Goal: Communication & Community: Share content

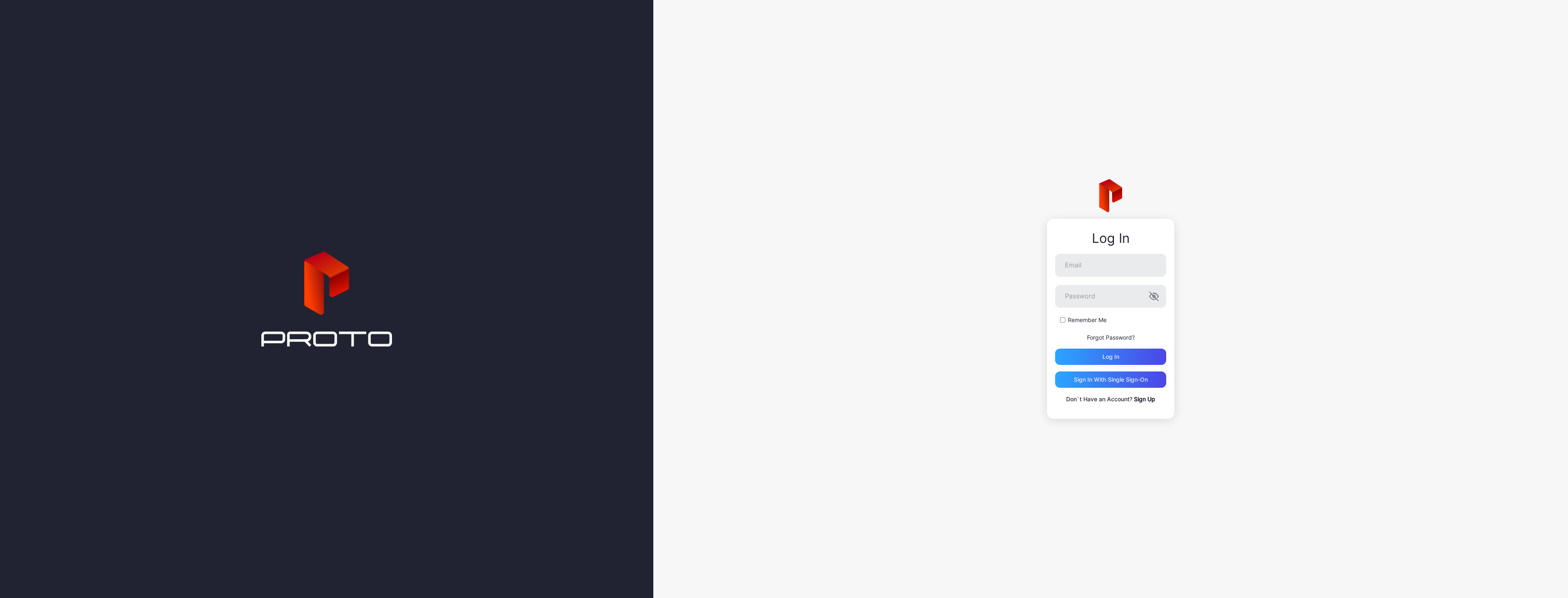
click at [1142, 399] on link "Sign Up" at bounding box center [1144, 398] width 21 height 7
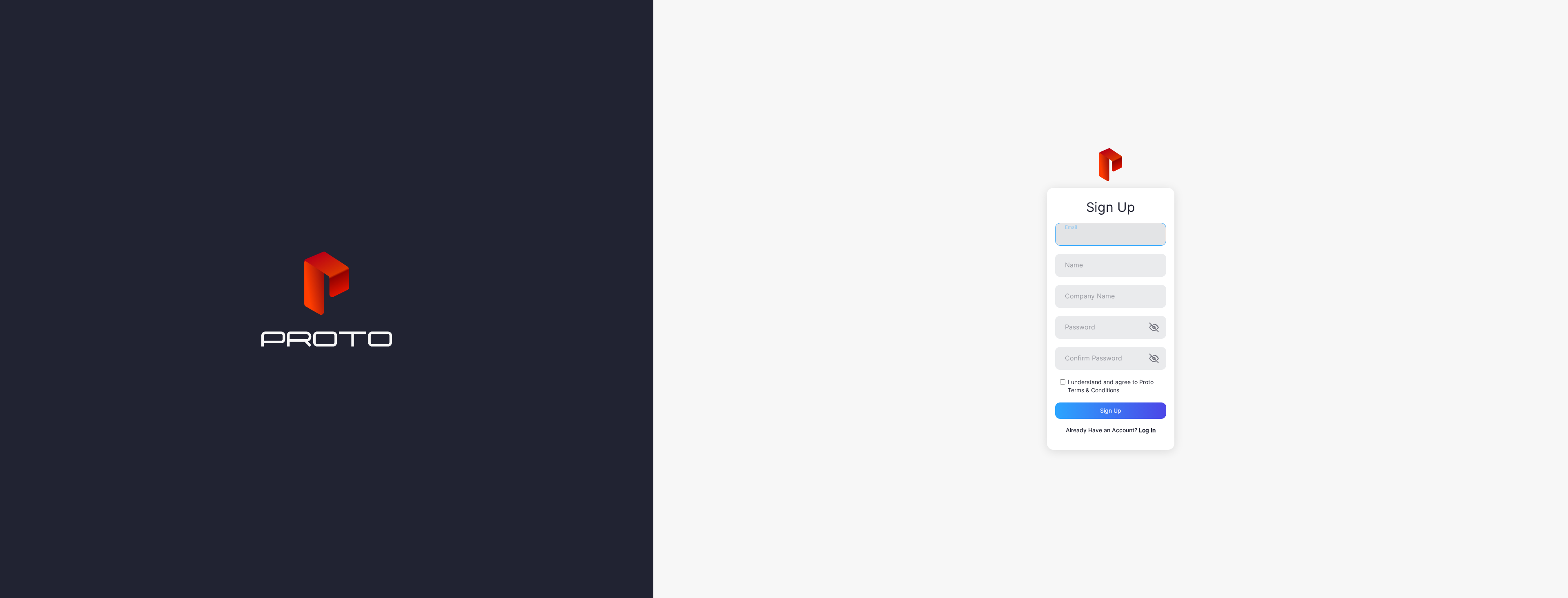
click at [1074, 241] on input "Email" at bounding box center [1110, 234] width 111 height 23
paste input "**********"
type input "**********"
click at [1087, 267] on input "Name" at bounding box center [1110, 265] width 111 height 23
type input "*****"
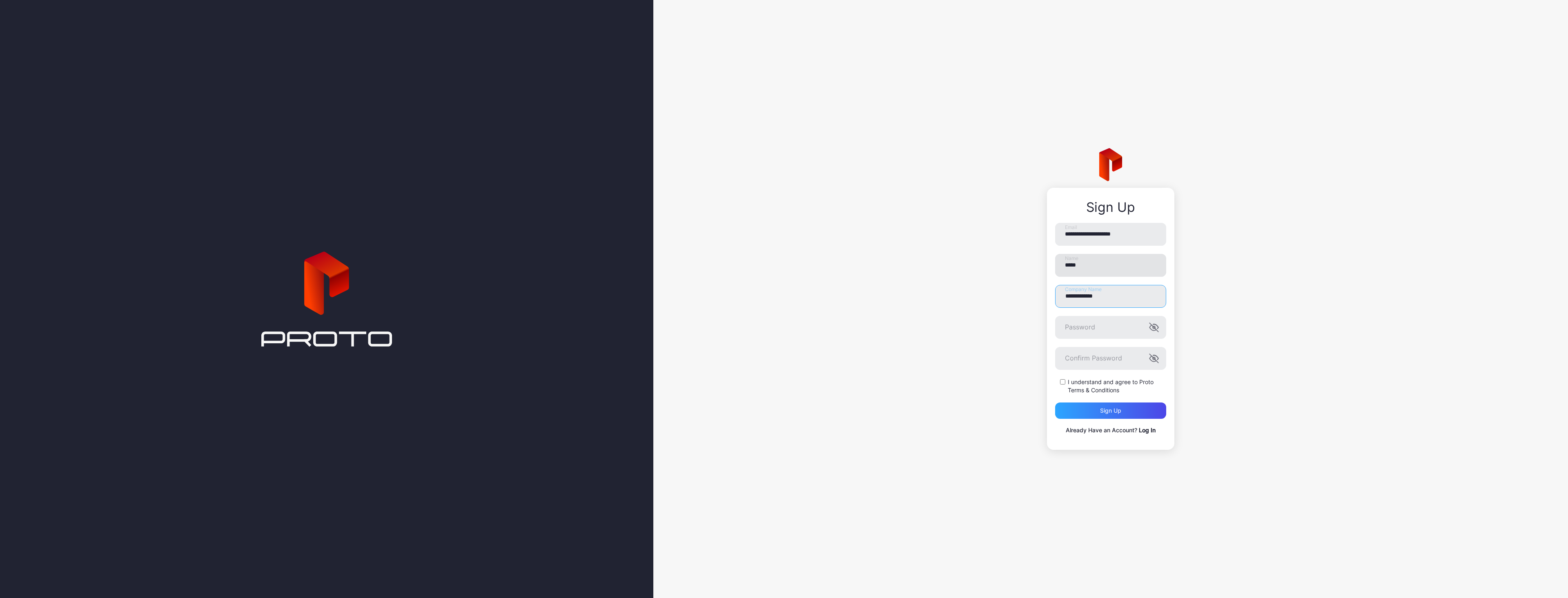
type input "**********"
click at [1065, 384] on div "I understand and agree to Proto Terms & Conditions" at bounding box center [1110, 386] width 111 height 16
click at [1060, 380] on div "I understand and agree to Proto Terms & Conditions" at bounding box center [1110, 386] width 111 height 16
click at [1074, 411] on div "Sign up" at bounding box center [1110, 410] width 111 height 16
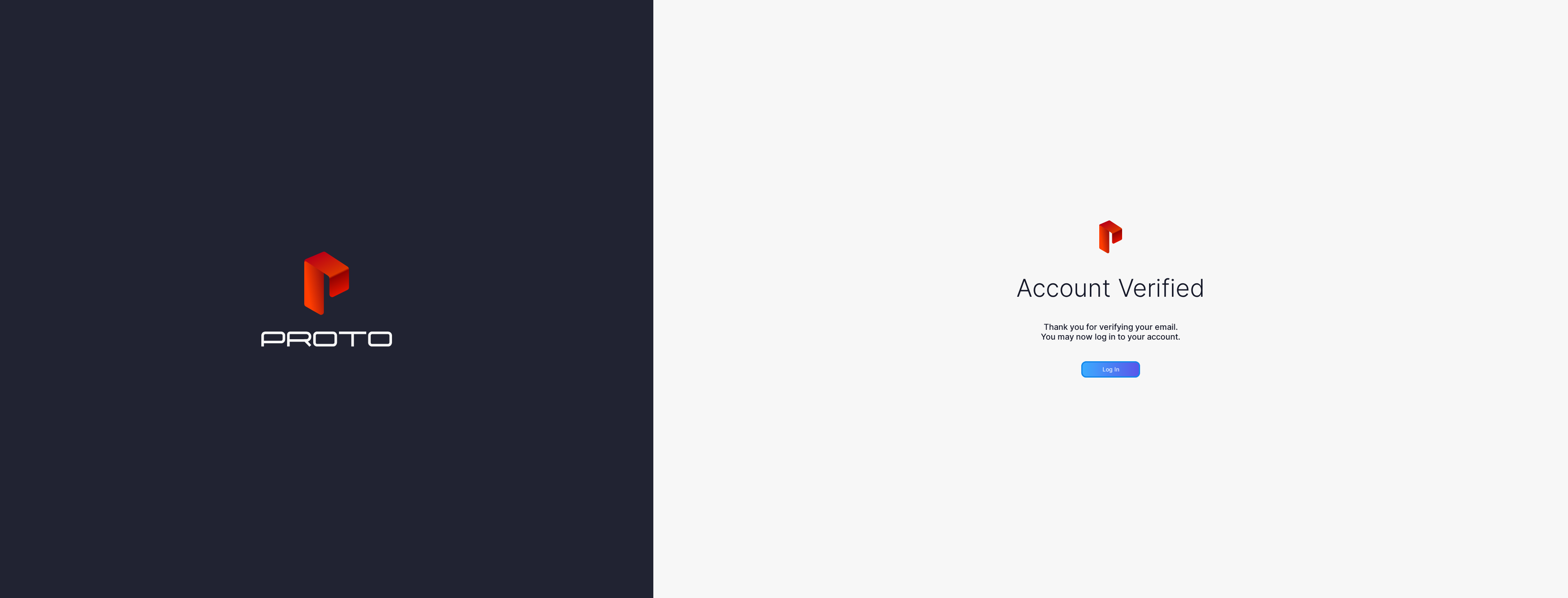
click at [1095, 367] on div "Log in" at bounding box center [1110, 369] width 59 height 16
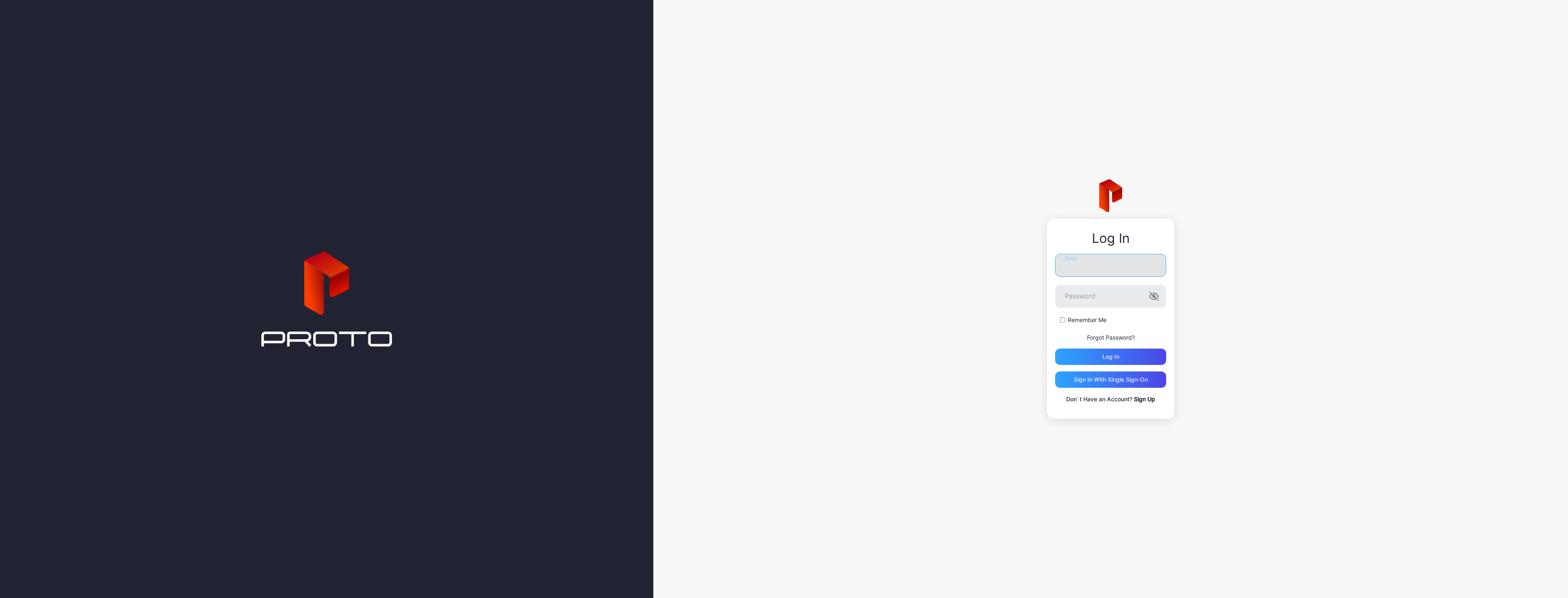
click at [1095, 254] on input "Email" at bounding box center [1110, 265] width 111 height 23
paste input "**********"
type input "**********"
click at [1104, 355] on div "Log in" at bounding box center [1111, 356] width 17 height 7
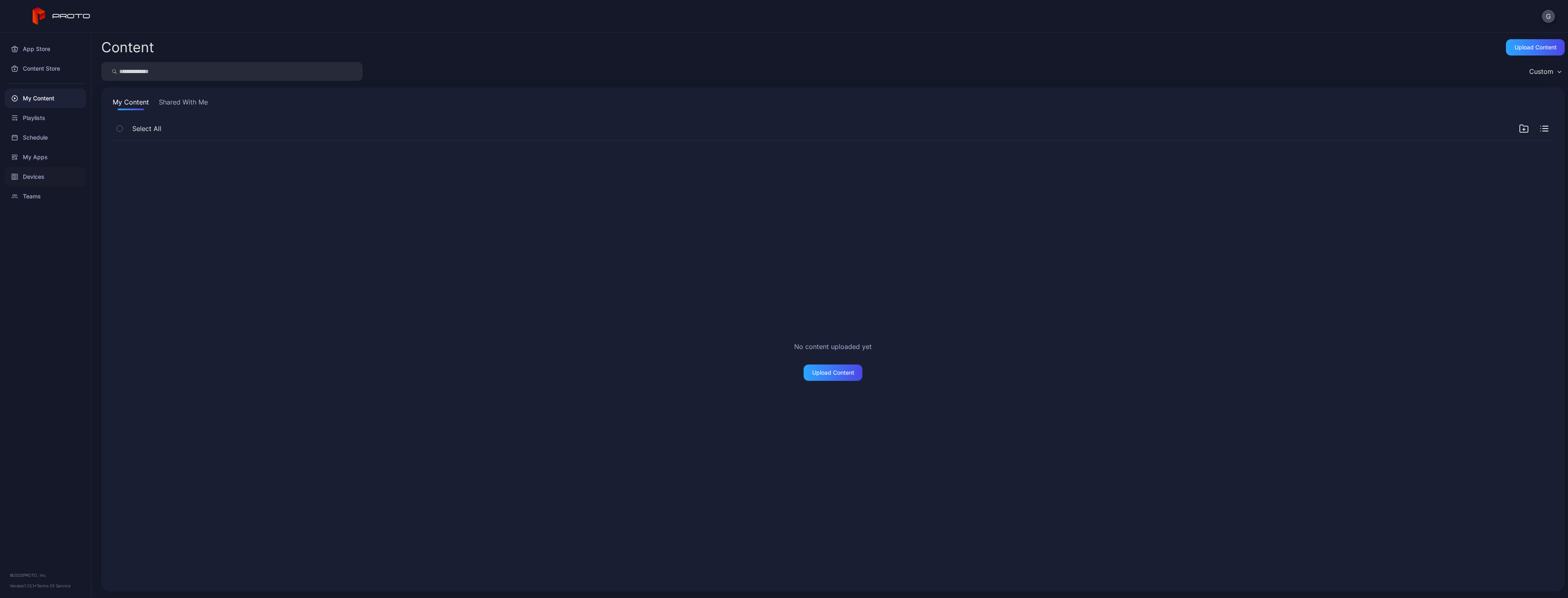
click at [48, 175] on div "Devices" at bounding box center [45, 176] width 81 height 19
click at [191, 106] on button "Shared With Me" at bounding box center [183, 103] width 52 height 13
click at [133, 104] on button "My Devices" at bounding box center [130, 103] width 39 height 13
click at [1544, 18] on button "G" at bounding box center [1548, 16] width 13 height 13
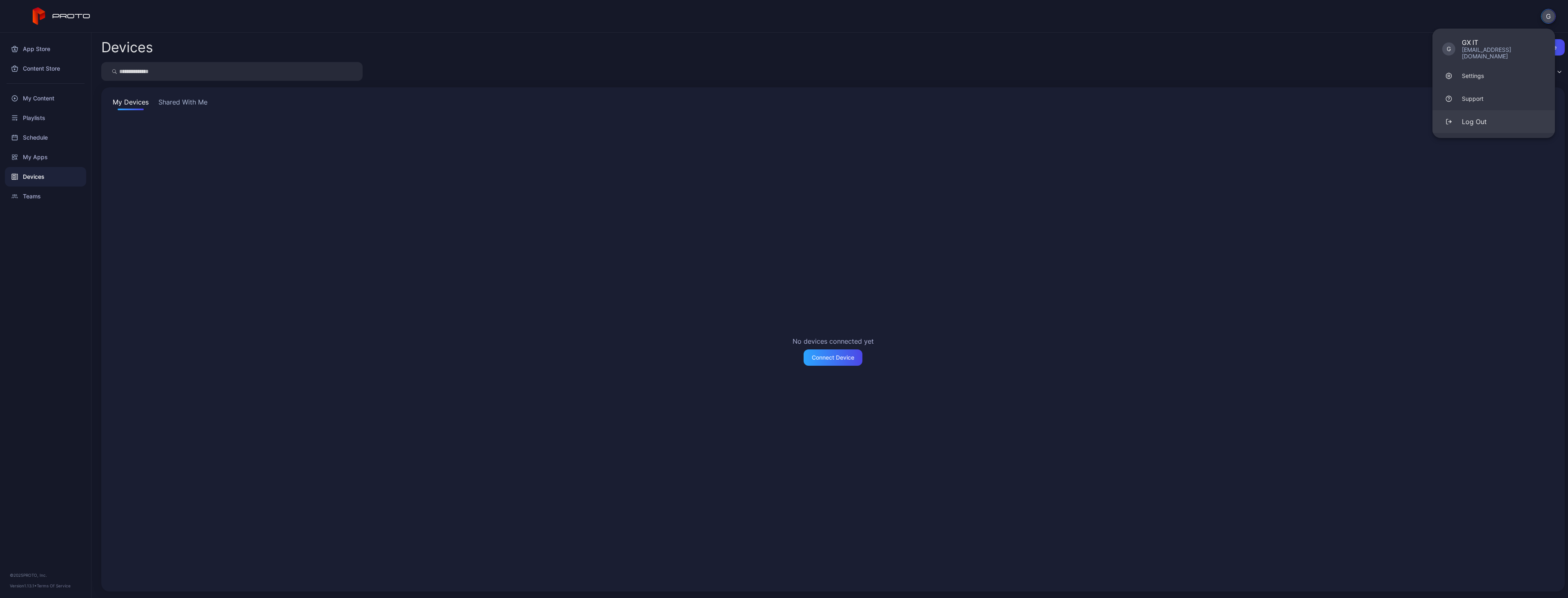
click at [1530, 112] on button "Log Out" at bounding box center [1493, 122] width 122 height 23
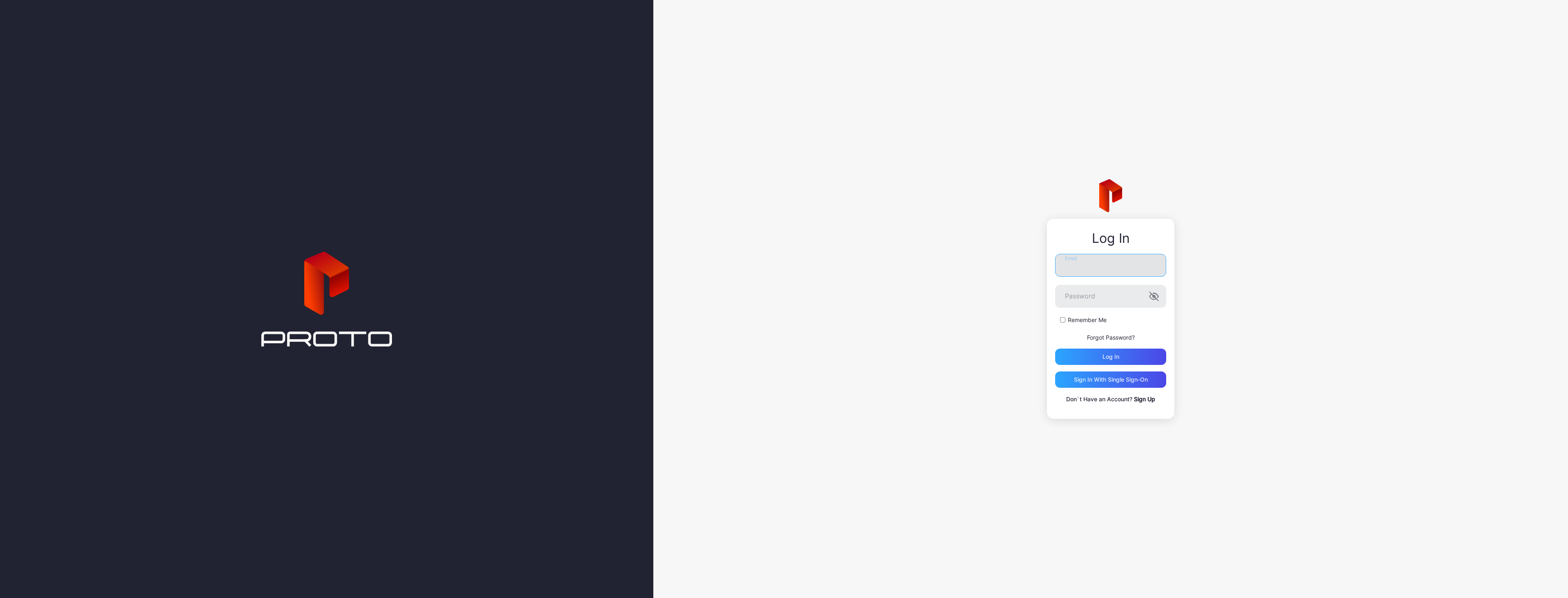
click at [1079, 268] on input "Email" at bounding box center [1110, 265] width 111 height 23
type input "**********"
drag, startPoint x: 1144, startPoint y: 268, endPoint x: 1195, endPoint y: 270, distance: 51.0
click at [1195, 270] on div "**********" at bounding box center [1110, 299] width 915 height 598
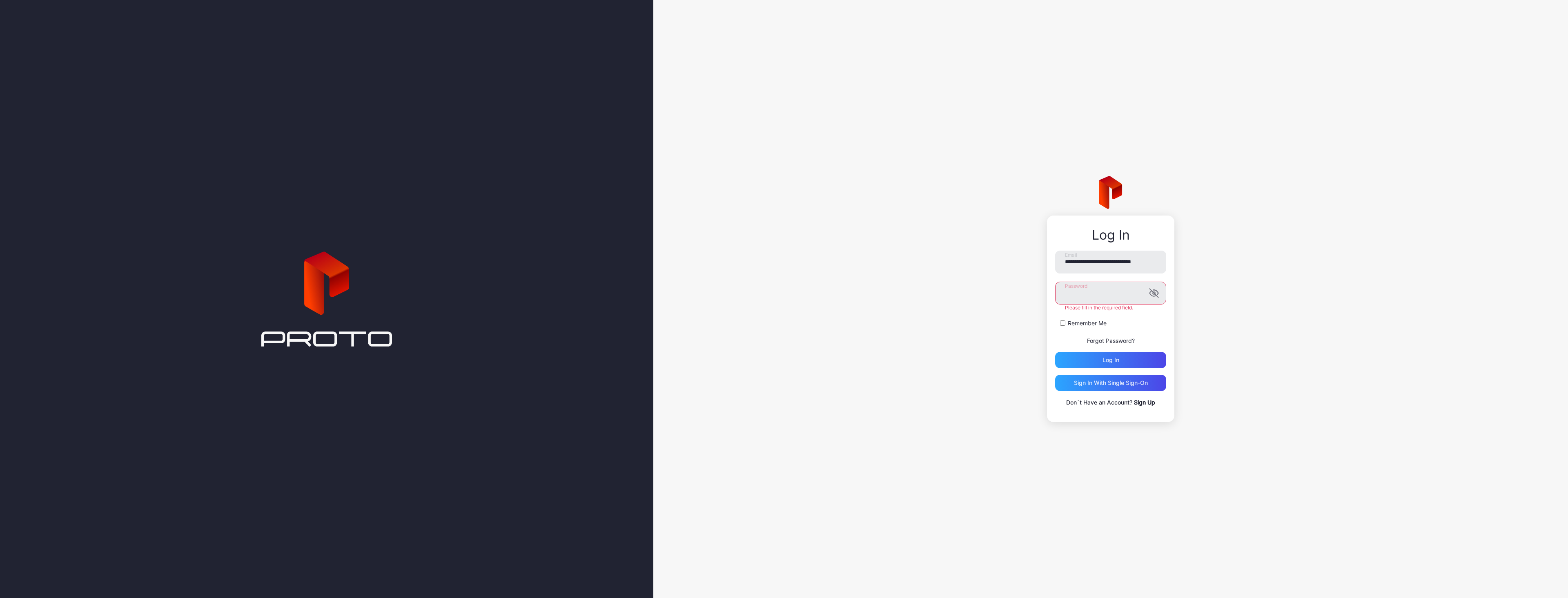
scroll to position [0, 0]
click at [1153, 293] on icon "button" at bounding box center [1154, 293] width 10 height 10
click at [1129, 356] on div "Log in" at bounding box center [1110, 356] width 111 height 16
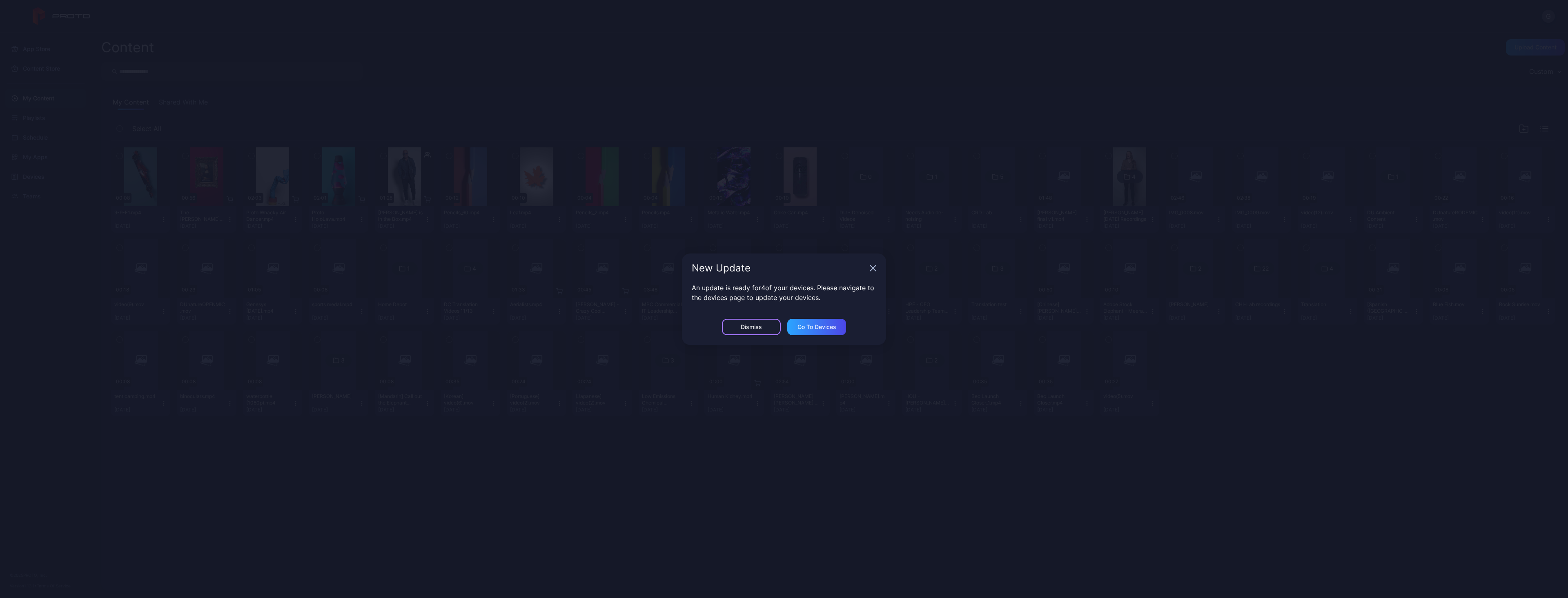
click at [748, 330] on div "Dismiss" at bounding box center [751, 327] width 59 height 16
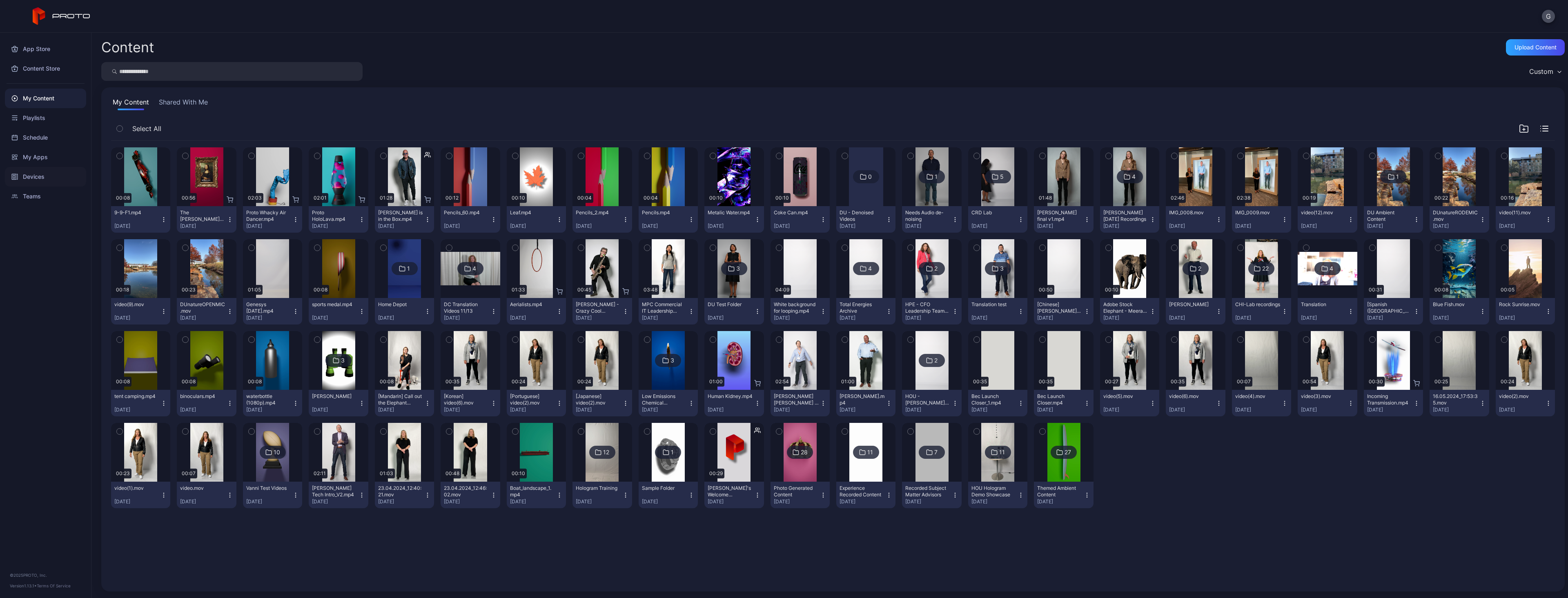
click at [60, 178] on div "Devices" at bounding box center [45, 176] width 81 height 19
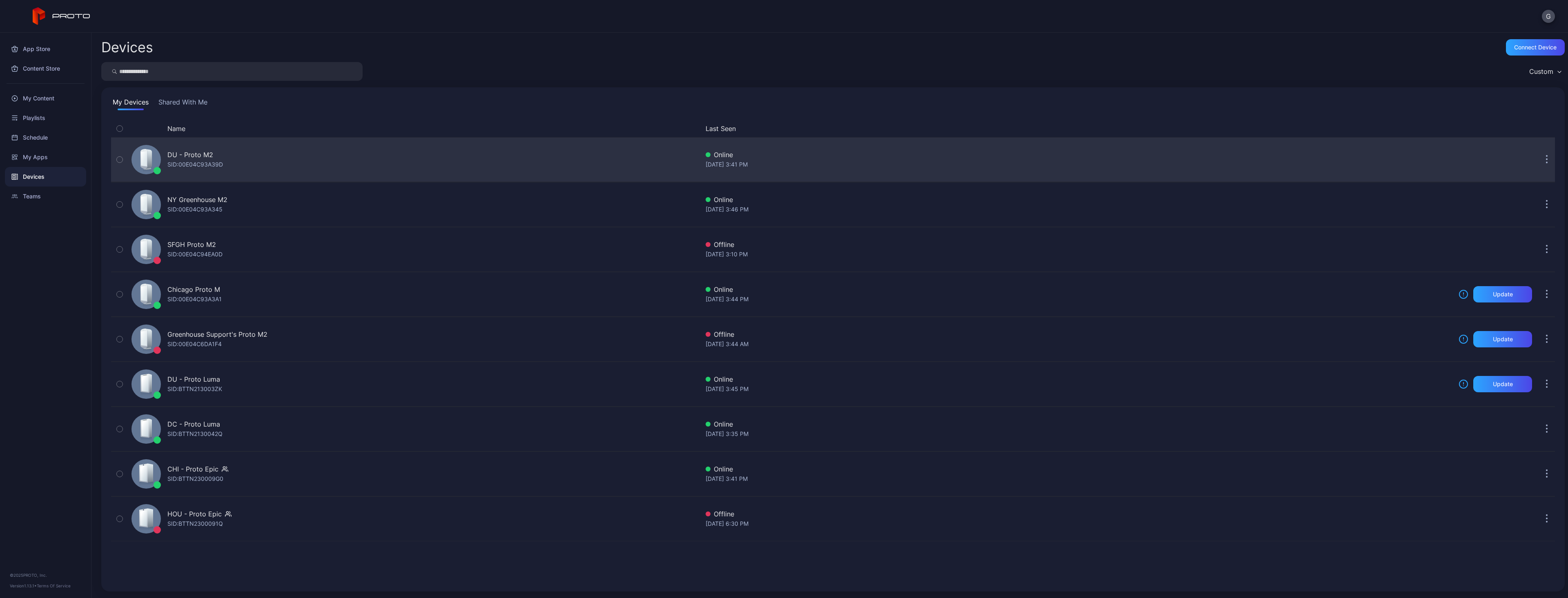
click at [1546, 161] on icon "button" at bounding box center [1547, 159] width 2 height 9
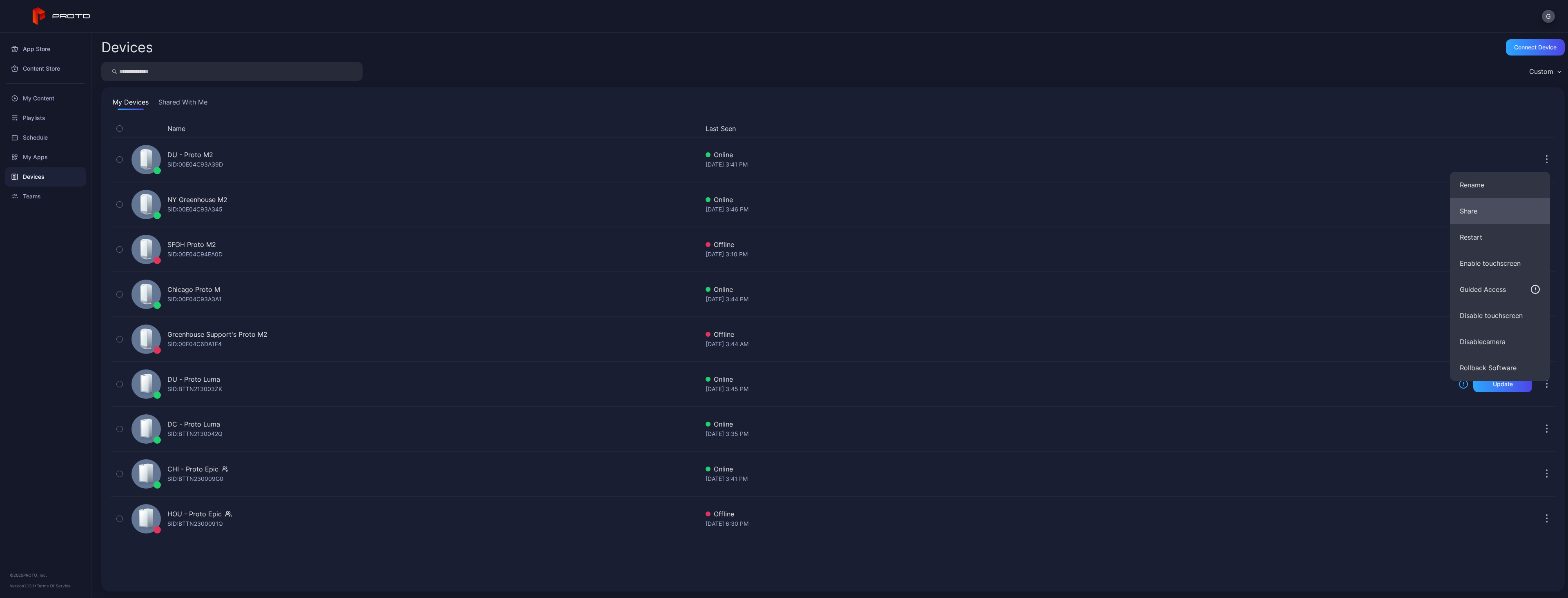
click at [1475, 215] on button "Share" at bounding box center [1500, 210] width 100 height 26
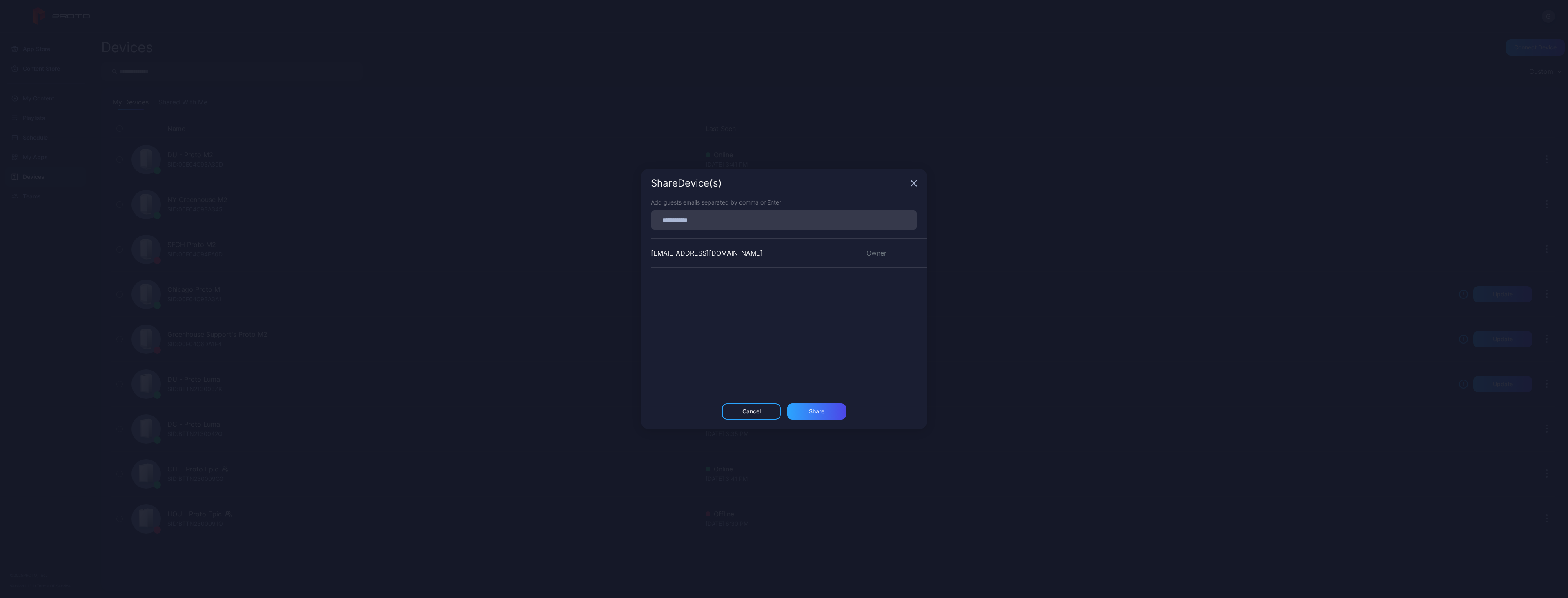
click at [705, 226] on div at bounding box center [786, 220] width 261 height 15
click at [707, 216] on input at bounding box center [783, 220] width 256 height 10
paste input
click at [805, 415] on div "Share" at bounding box center [816, 414] width 59 height 16
click at [898, 282] on div "Guest" at bounding box center [891, 283] width 70 height 17
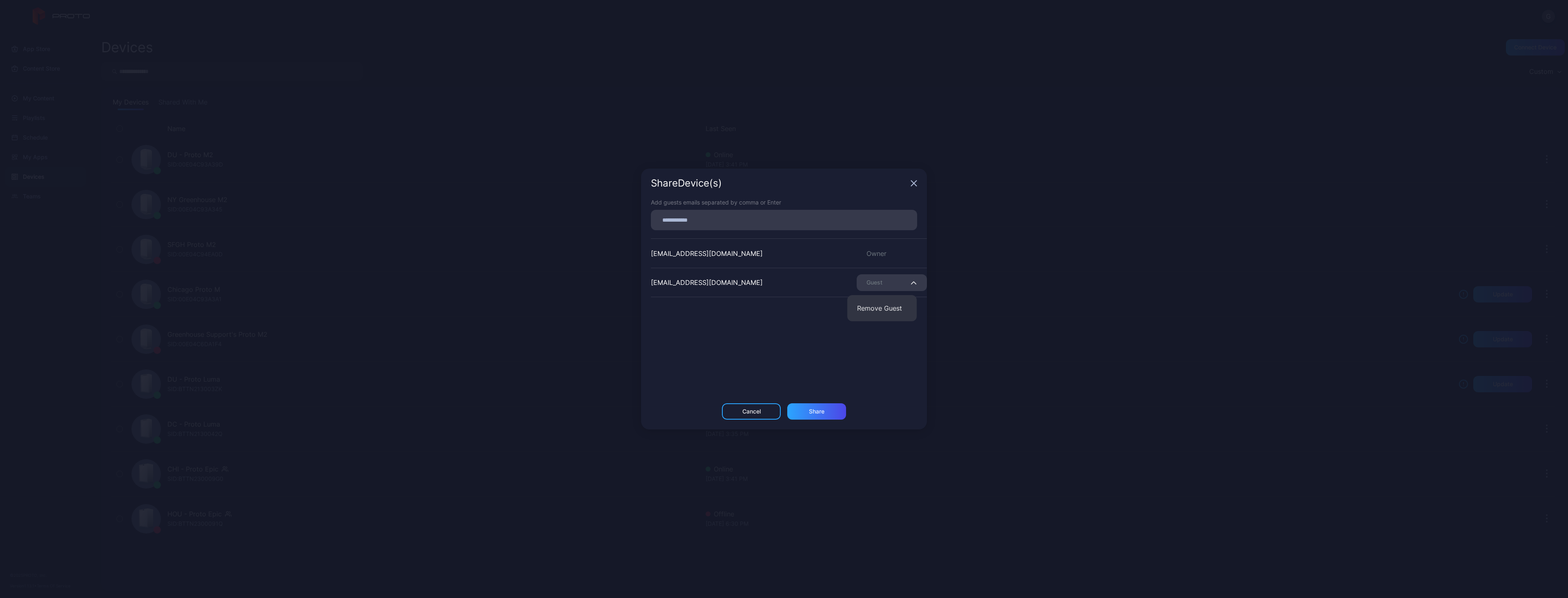
click at [897, 282] on div "Guest" at bounding box center [891, 283] width 70 height 17
click at [905, 175] on div "Share Device (s)" at bounding box center [784, 183] width 286 height 29
drag, startPoint x: 920, startPoint y: 184, endPoint x: 908, endPoint y: 181, distance: 12.4
click at [920, 184] on div "Share Device (s)" at bounding box center [784, 183] width 286 height 29
click at [915, 183] on icon "button" at bounding box center [914, 183] width 7 height 7
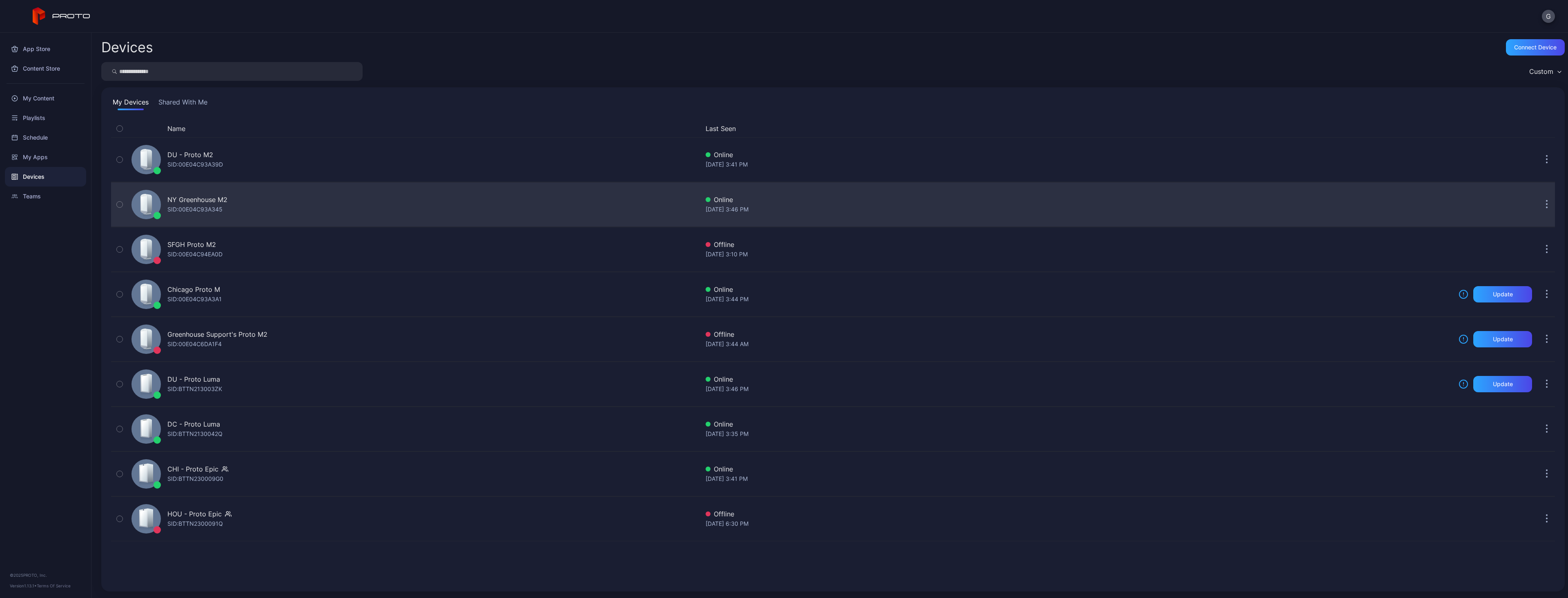
click at [1539, 209] on button "button" at bounding box center [1547, 204] width 16 height 16
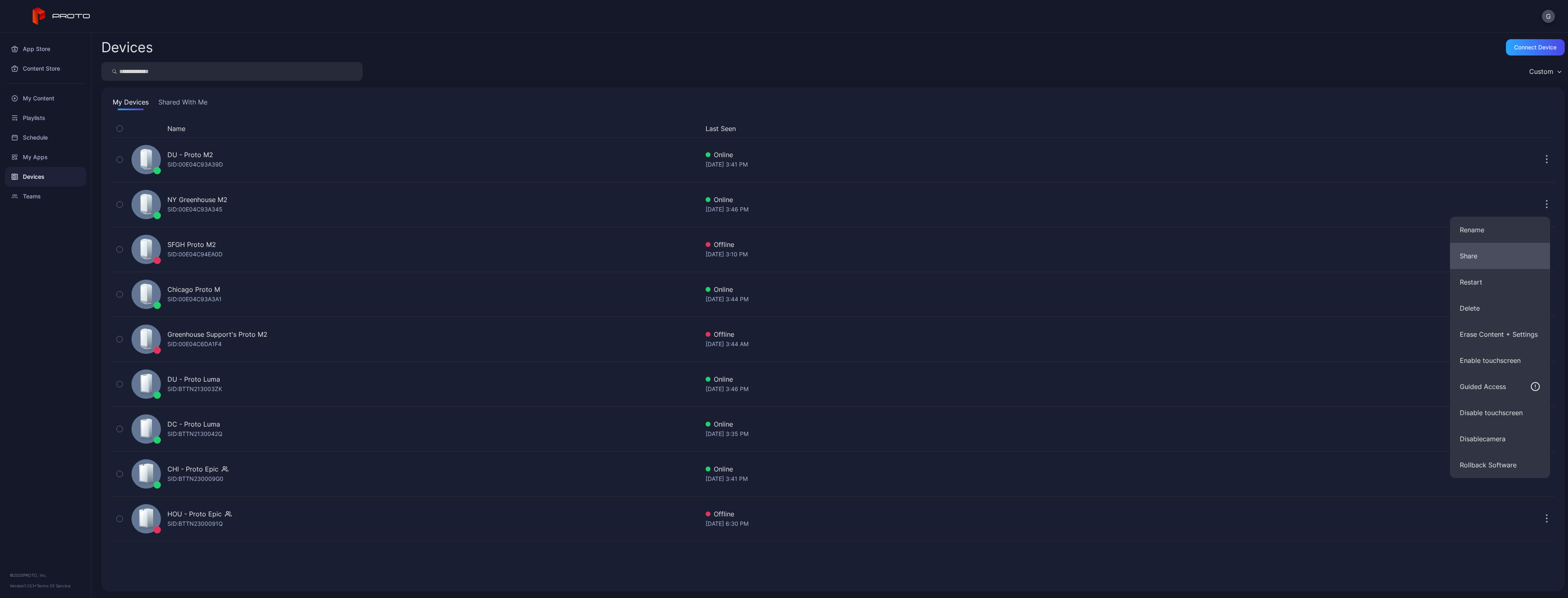
click at [1485, 260] on button "Share" at bounding box center [1500, 256] width 100 height 26
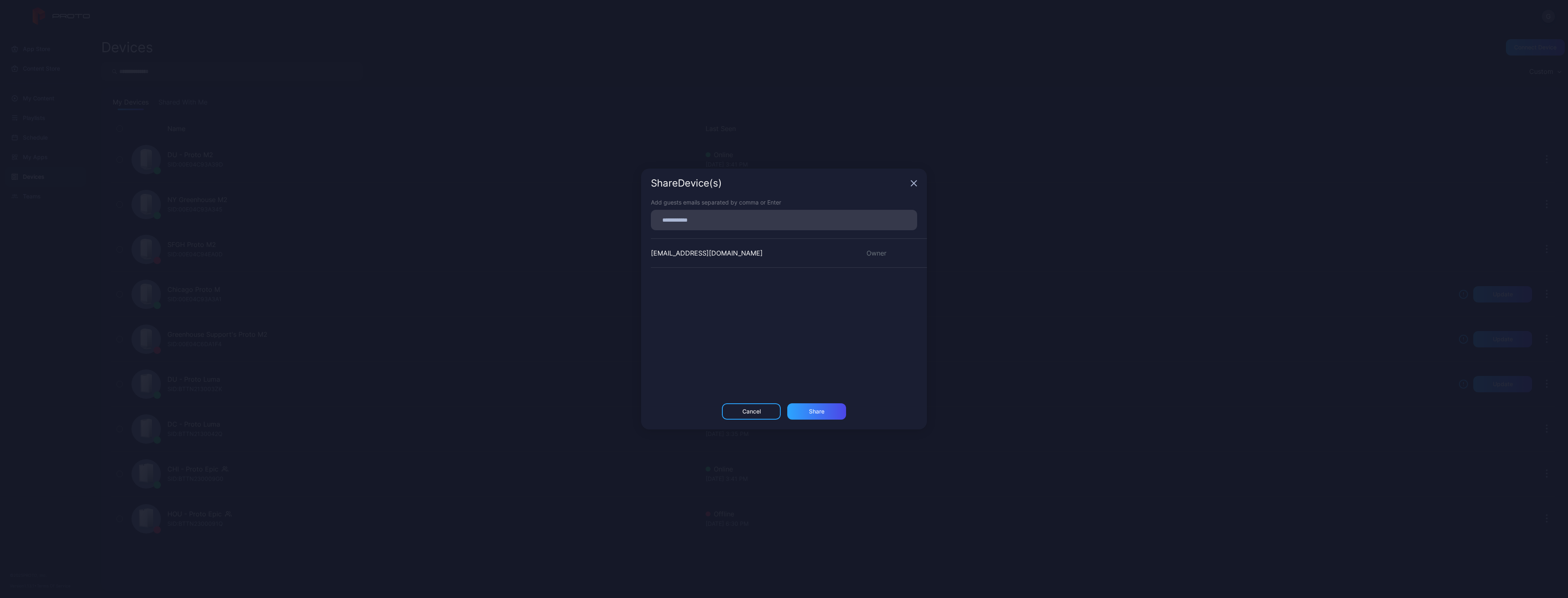
click at [769, 230] on div at bounding box center [783, 220] width 266 height 21
click at [770, 223] on input at bounding box center [783, 220] width 256 height 10
paste input
click at [810, 417] on div "Share" at bounding box center [816, 414] width 15 height 7
click at [759, 412] on div "Cancel" at bounding box center [752, 411] width 18 height 7
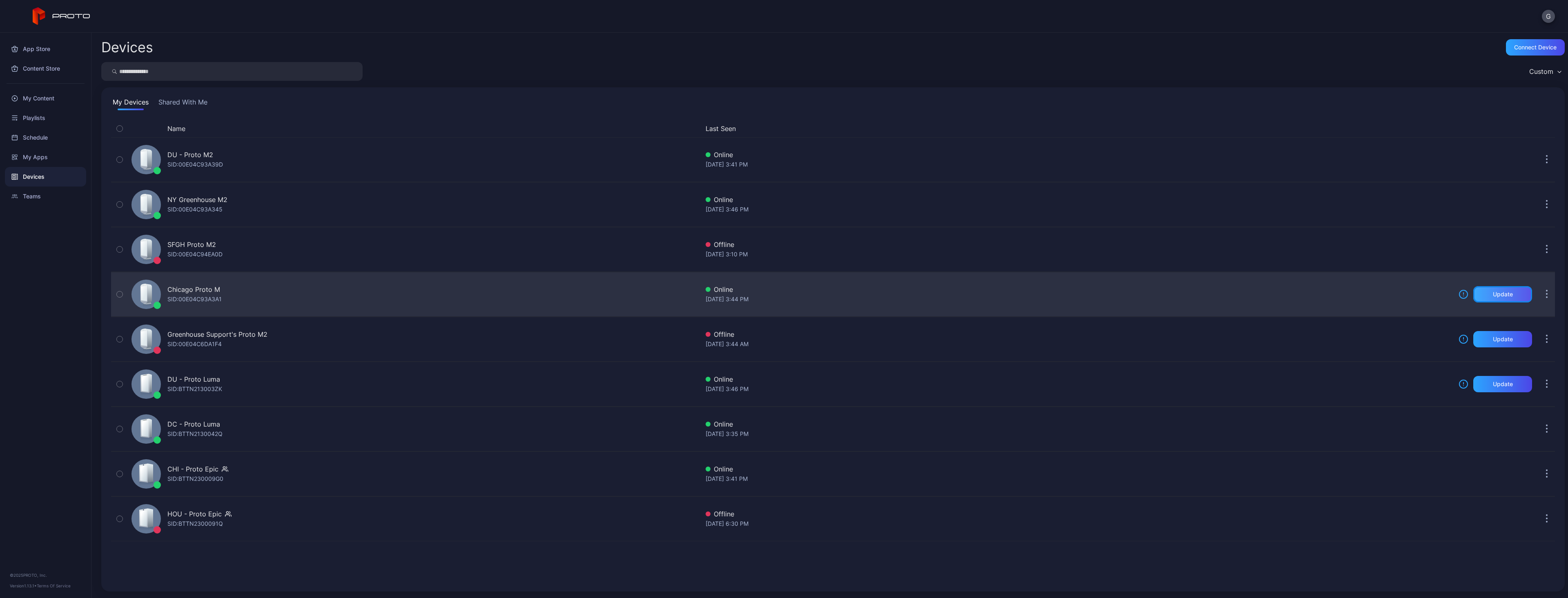
click at [1507, 293] on div "Update" at bounding box center [1502, 294] width 59 height 16
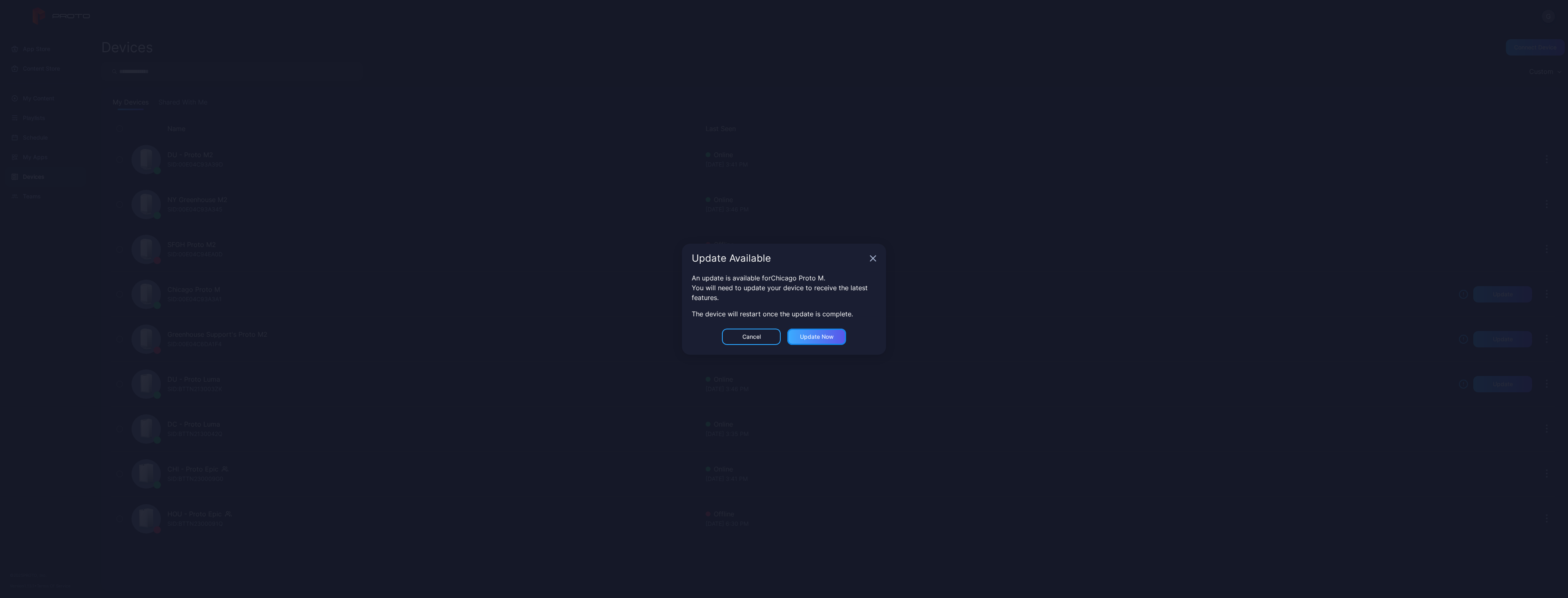
click at [823, 330] on div "Update now" at bounding box center [816, 336] width 59 height 16
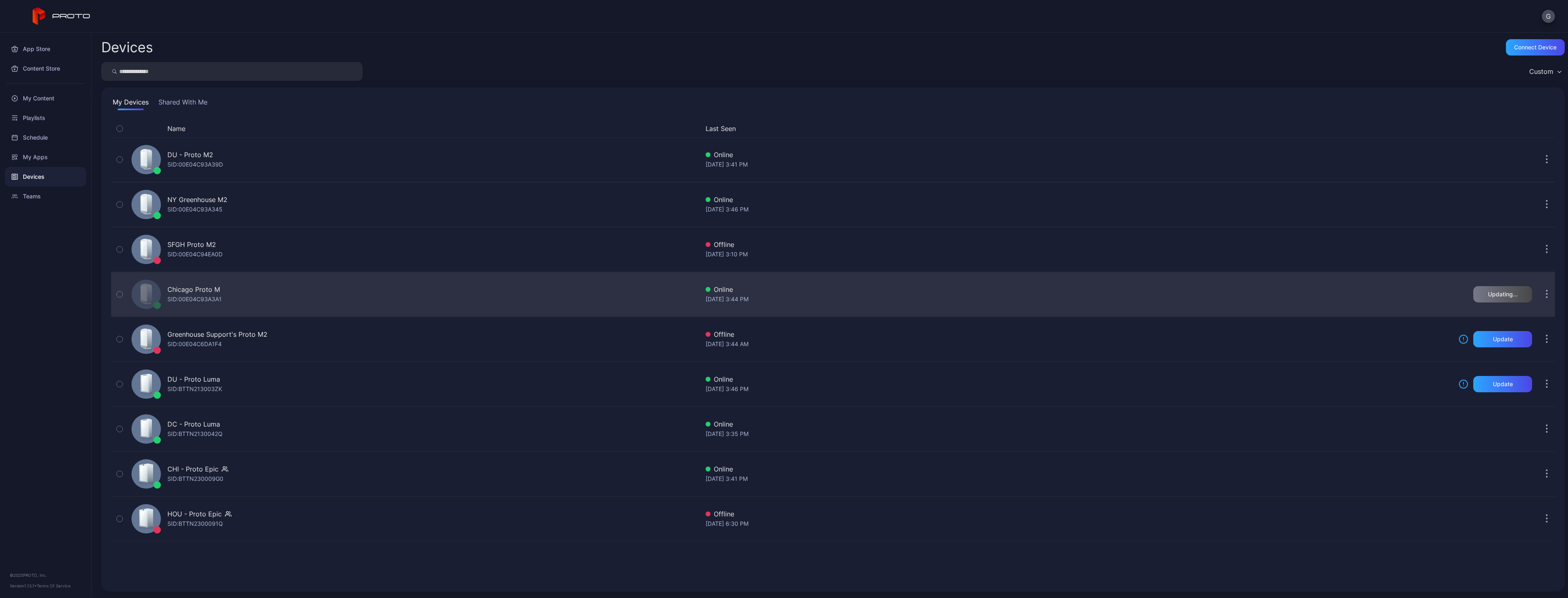
click at [1541, 293] on button "button" at bounding box center [1547, 294] width 16 height 16
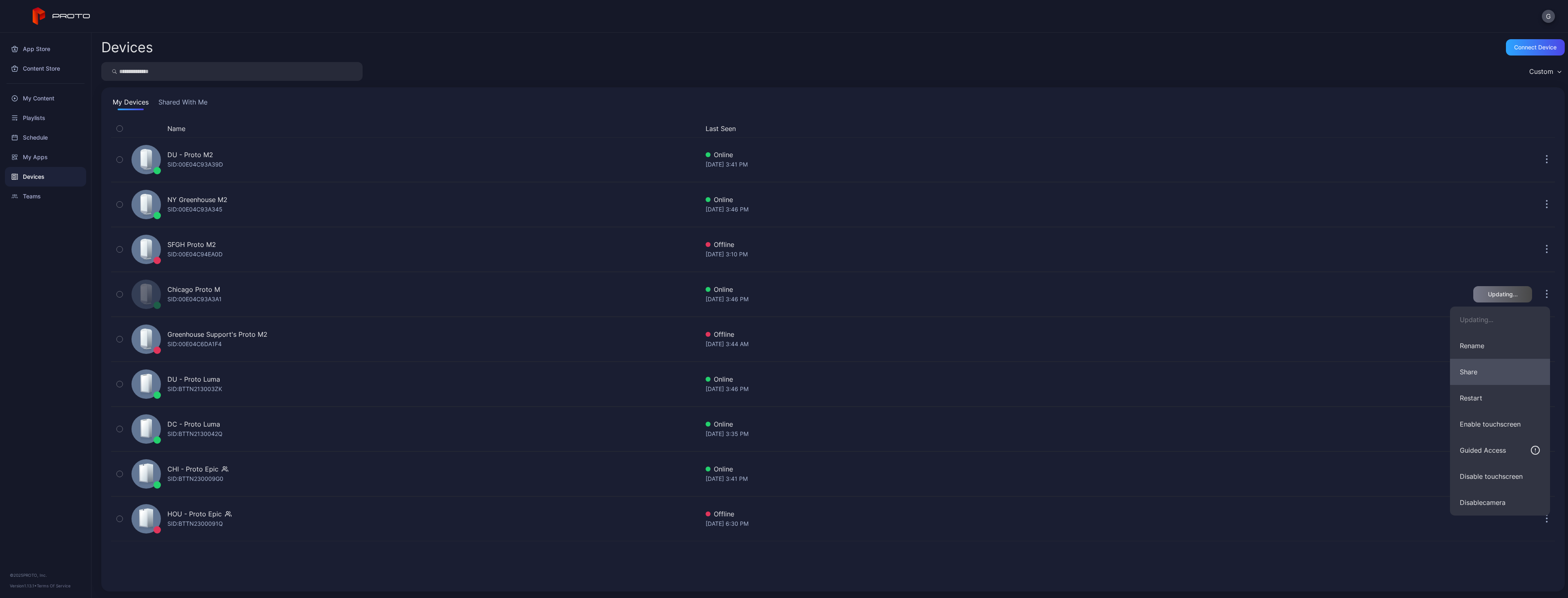
click at [1480, 369] on button "Share" at bounding box center [1500, 372] width 100 height 26
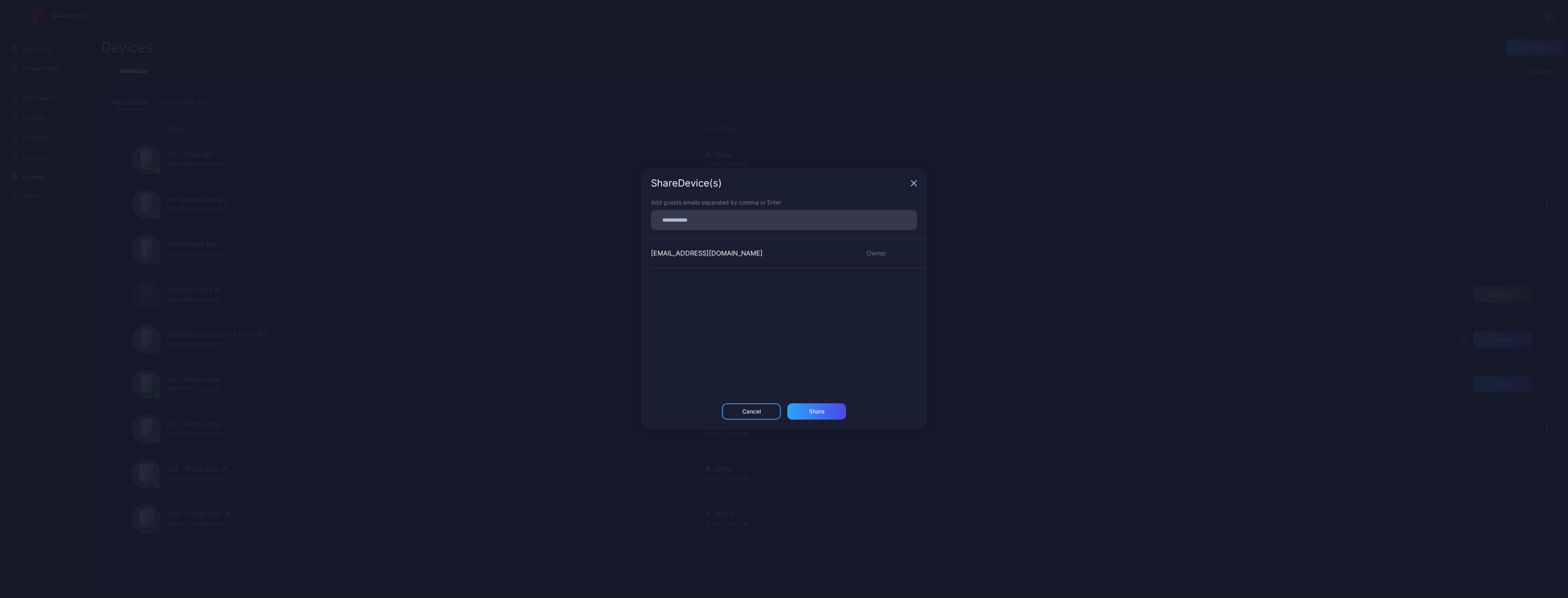
click at [761, 213] on div at bounding box center [786, 220] width 261 height 15
click at [777, 223] on input at bounding box center [783, 220] width 256 height 10
paste input
click at [810, 417] on div "Share" at bounding box center [816, 414] width 59 height 16
click at [768, 411] on div "Cancel" at bounding box center [751, 411] width 59 height 16
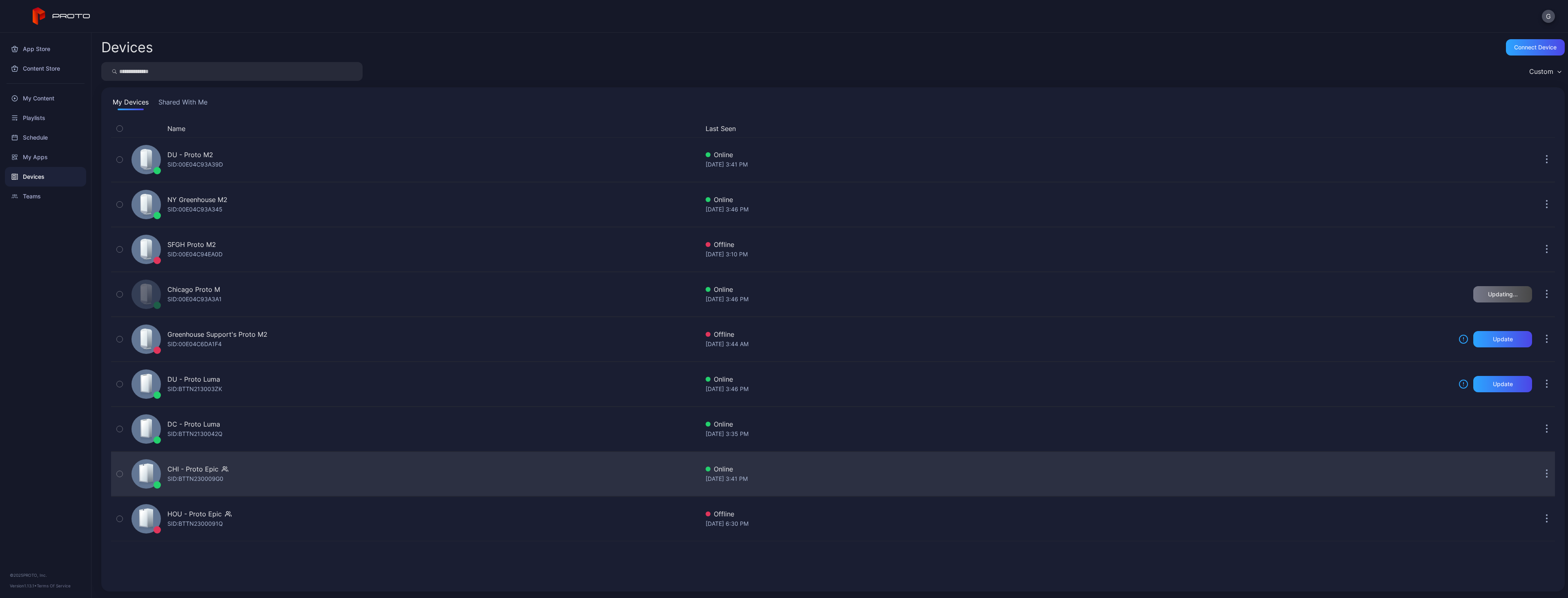
click at [1546, 470] on icon "button" at bounding box center [1547, 470] width 1 height 1
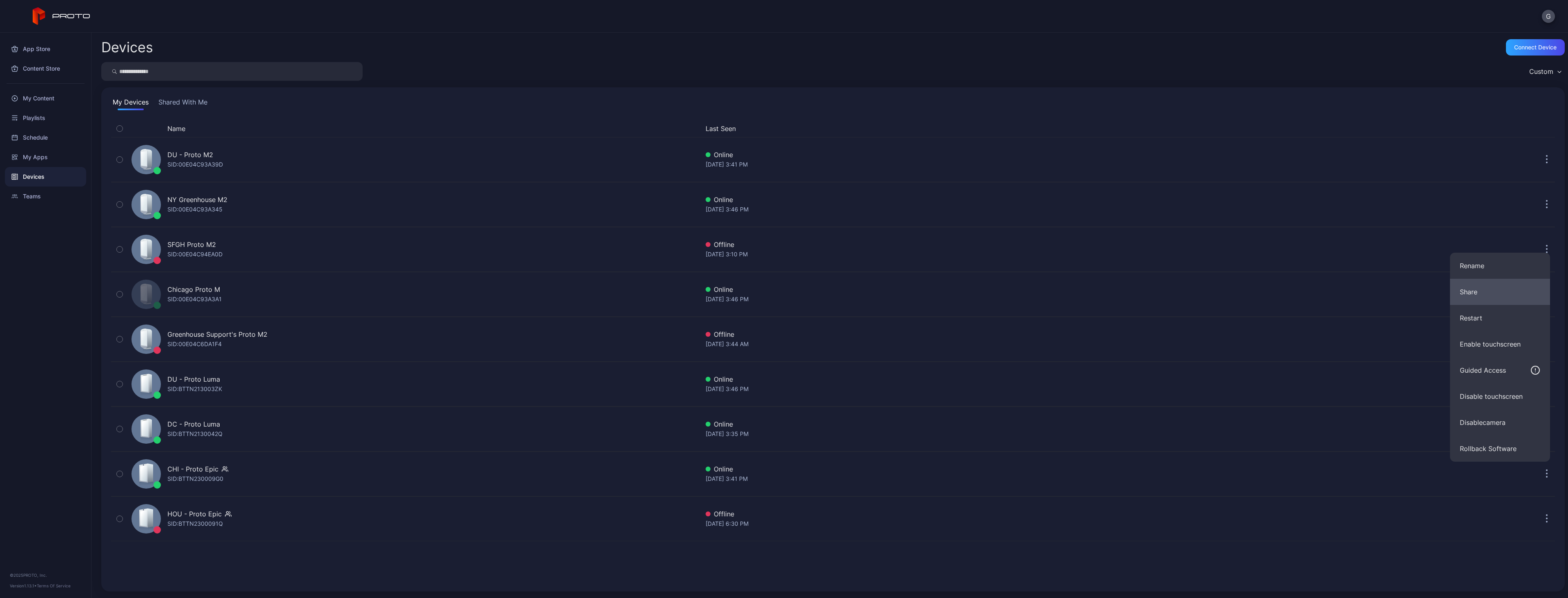
click at [1474, 295] on button "Share" at bounding box center [1500, 291] width 100 height 26
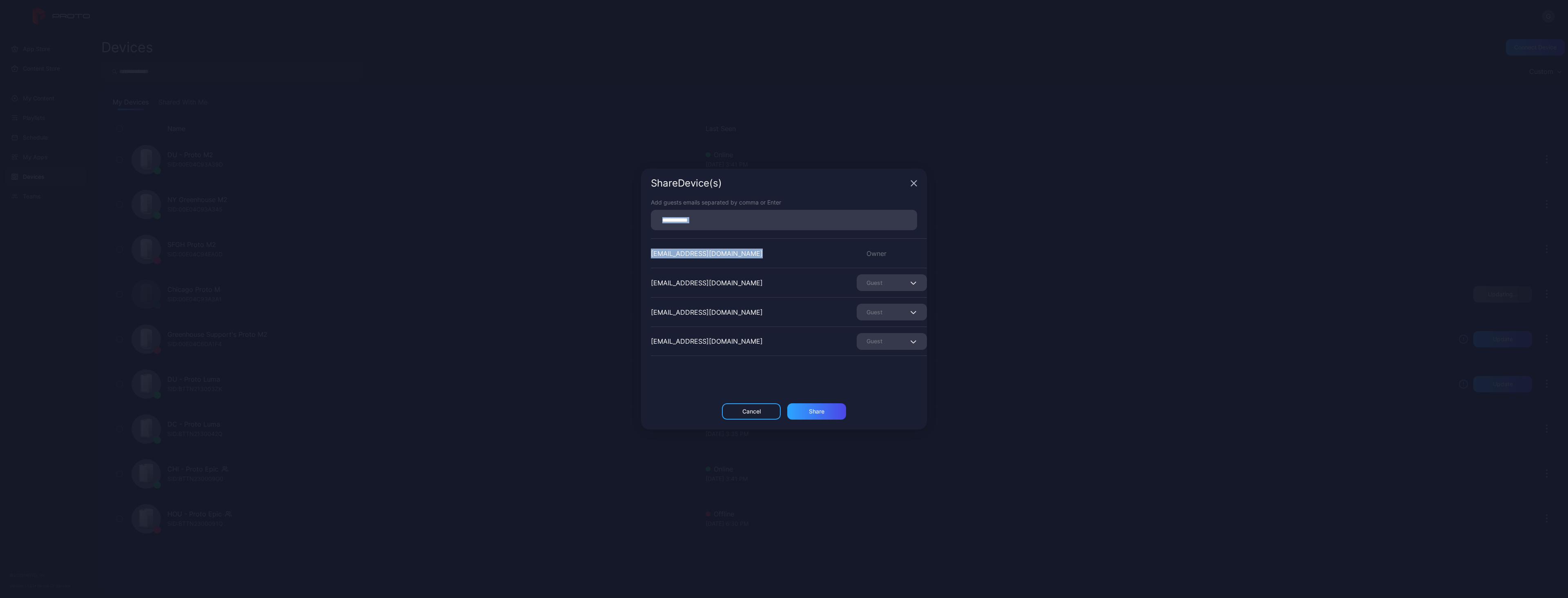
click at [849, 229] on div "Add guests emails separated by comma or Enter [EMAIL_ADDRESS][DOMAIN_NAME] Owne…" at bounding box center [784, 300] width 286 height 205
click at [849, 224] on input at bounding box center [783, 220] width 256 height 10
paste input
click at [798, 414] on div "Share" at bounding box center [816, 414] width 59 height 16
click at [769, 215] on input at bounding box center [783, 220] width 256 height 10
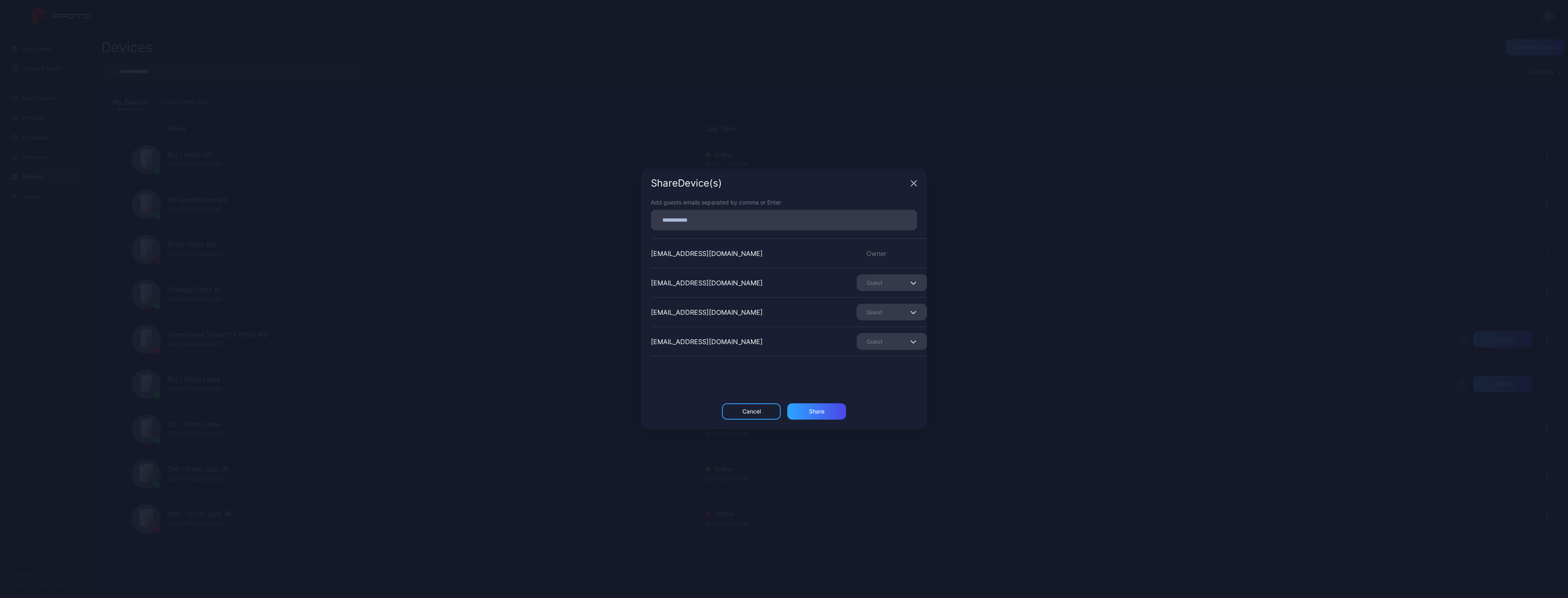
paste input
click at [824, 416] on div "Share" at bounding box center [816, 414] width 59 height 16
